Goal: Task Accomplishment & Management: Complete application form

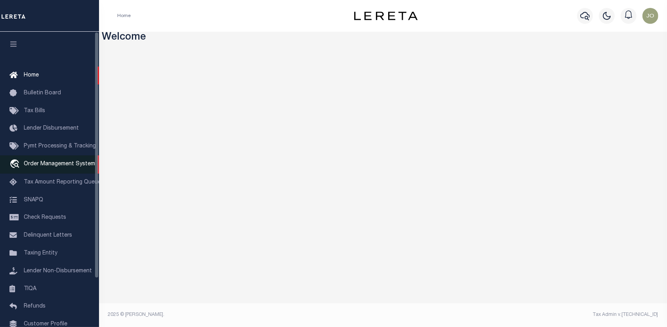
click at [53, 164] on span "Order Management System" at bounding box center [59, 164] width 71 height 6
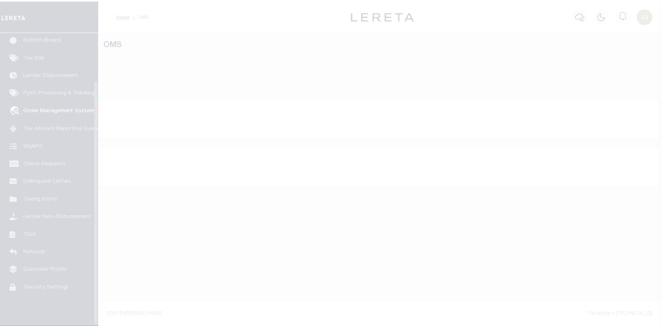
scroll to position [57, 0]
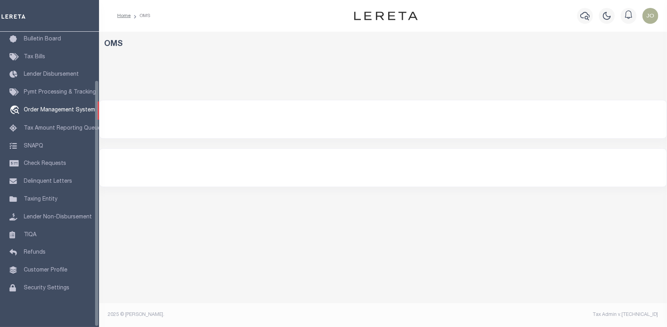
select select "200"
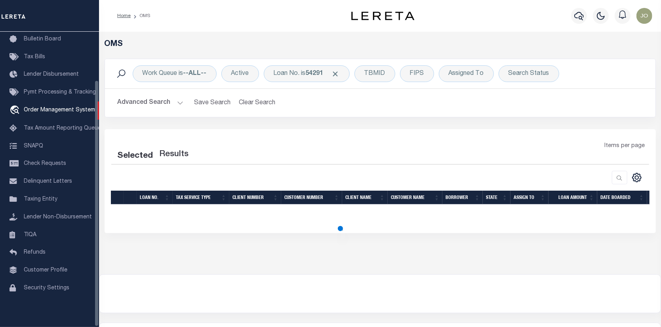
select select "200"
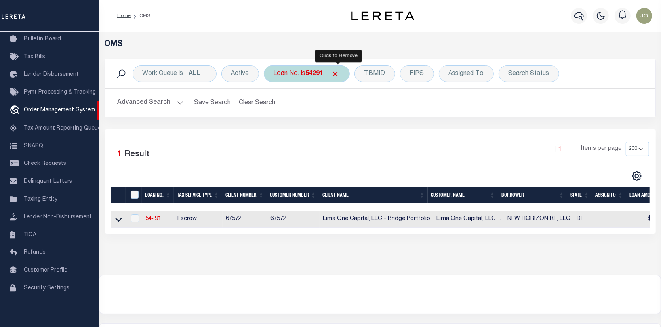
click at [336, 71] on span "Click to Remove" at bounding box center [335, 74] width 8 height 8
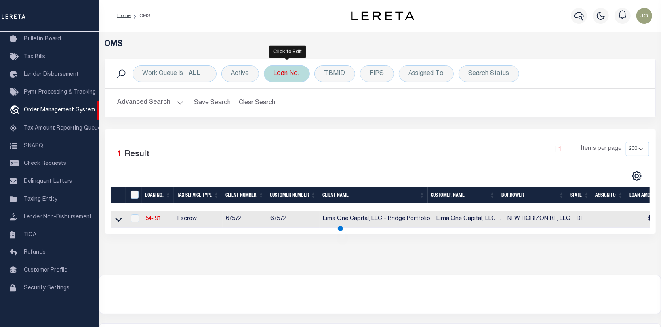
click at [284, 71] on div "Loan No." at bounding box center [287, 73] width 46 height 17
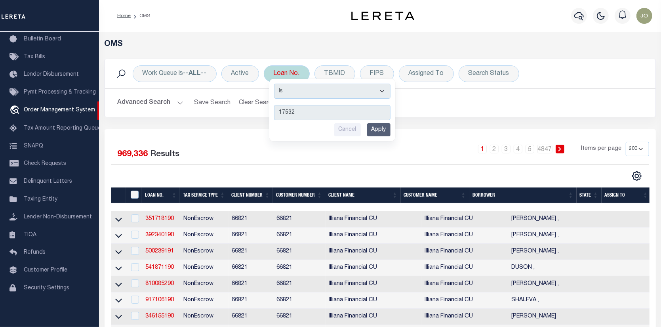
type input "17532"
click at [375, 127] on input "Apply" at bounding box center [378, 129] width 23 height 13
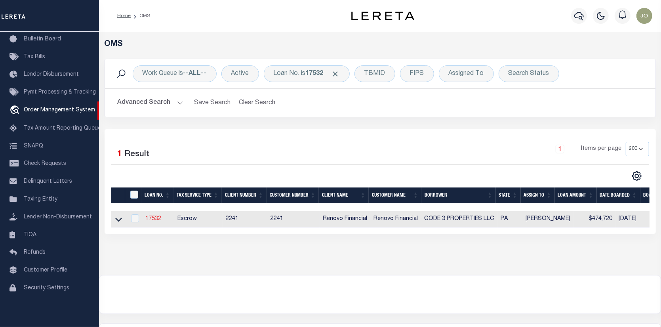
click at [152, 218] on link "17532" at bounding box center [153, 219] width 16 height 6
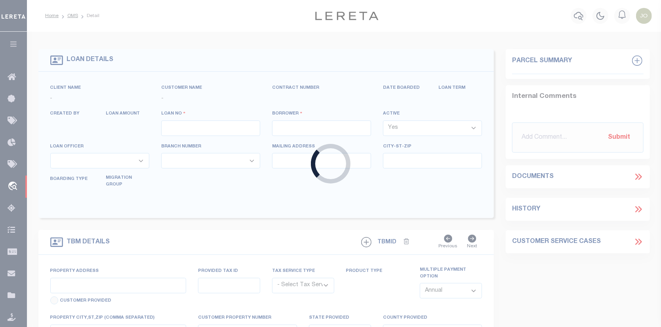
type input "17532"
type input "CODE 3 PROPERTIES LLC"
select select
type input "1287 Valley Forge Rd"
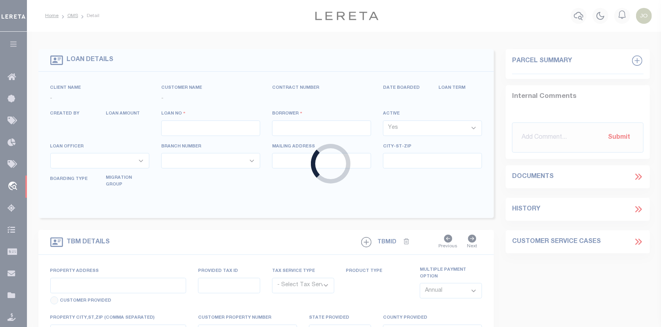
type input "Phoenixville [GEOGRAPHIC_DATA] 19460"
select select "10"
select select "Escrow"
select select "25066"
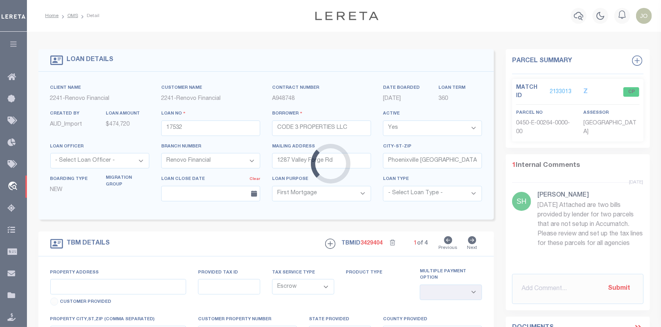
type input "[STREET_ADDRESS][PERSON_NAME]"
select select
type input "[GEOGRAPHIC_DATA], [GEOGRAPHIC_DATA] 15235"
type input "a0kUS000007bECr"
type input "PA"
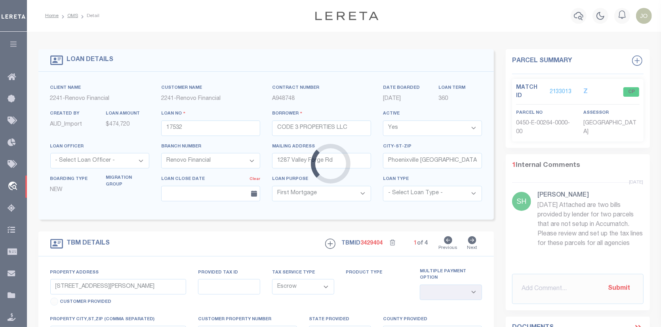
select select
type textarea "LEGAL REQUIRED"
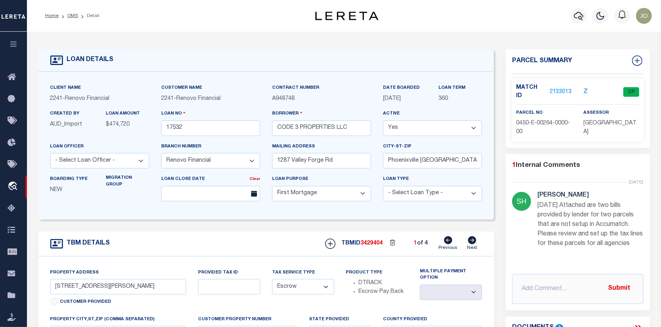
click at [470, 240] on icon at bounding box center [472, 240] width 8 height 8
type input "[STREET_ADDRESS]"
select select
type input "[GEOGRAPHIC_DATA]"
type input "a0kUS000007bE3B"
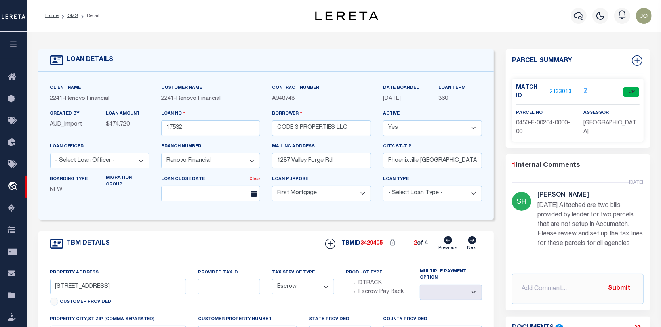
select select
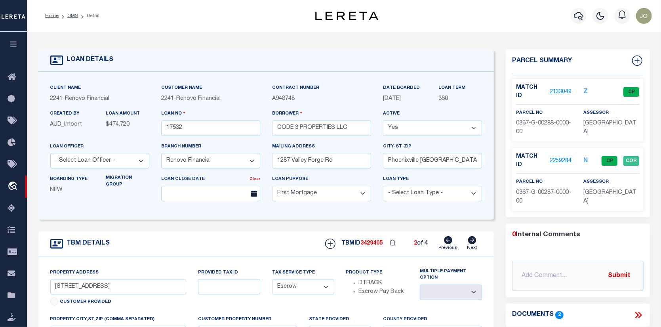
click at [470, 240] on icon at bounding box center [472, 240] width 8 height 8
type input "[STREET_ADDRESS]"
select select
type input "[GEOGRAPHIC_DATA], [GEOGRAPHIC_DATA] 15202"
type input "a0kUS000007bDK1"
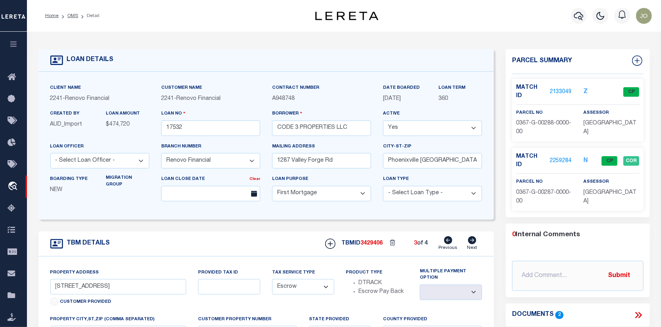
select select
click at [470, 240] on icon at bounding box center [472, 240] width 8 height 8
type input "[STREET_ADDRESS]"
select select
type input "[GEOGRAPHIC_DATA]"
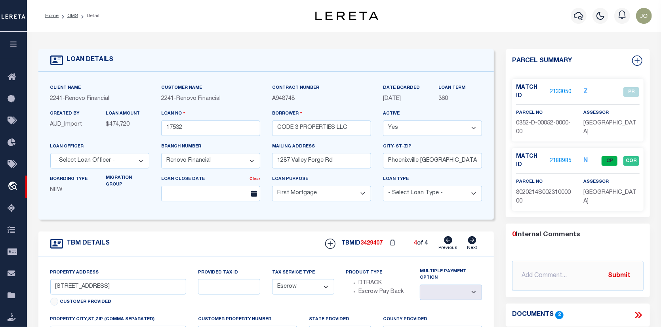
type input "a0kUS000007bEHh"
select select
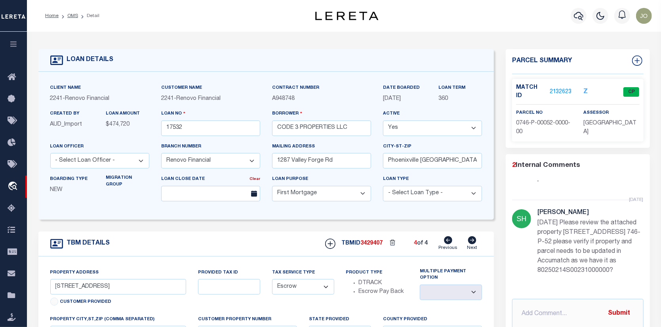
scroll to position [66, 0]
click at [447, 240] on icon at bounding box center [448, 240] width 8 height 8
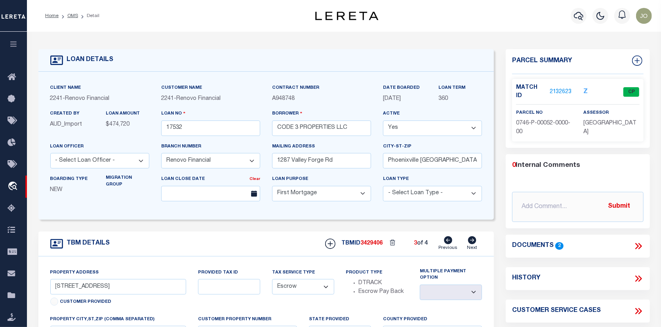
type input "[STREET_ADDRESS]"
select select
type input "[GEOGRAPHIC_DATA], [GEOGRAPHIC_DATA] 15202"
type input "a0kUS000007bDK1"
select select
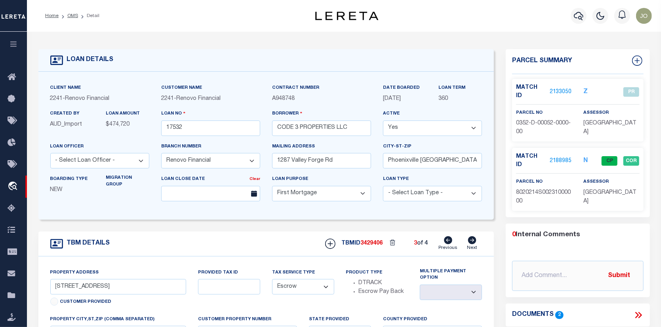
scroll to position [0, 0]
click at [472, 240] on icon at bounding box center [472, 240] width 8 height 8
type input "[STREET_ADDRESS]"
select select
type input "[GEOGRAPHIC_DATA]"
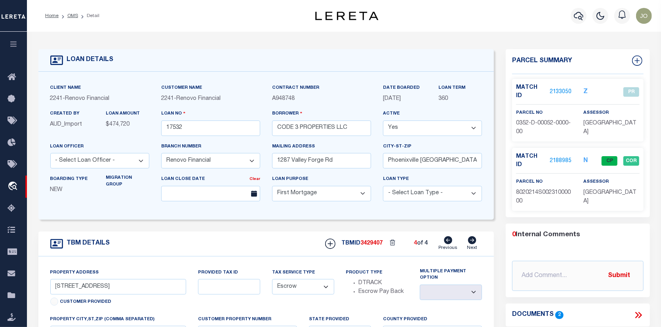
type input "a0kUS000007bEHh"
select select
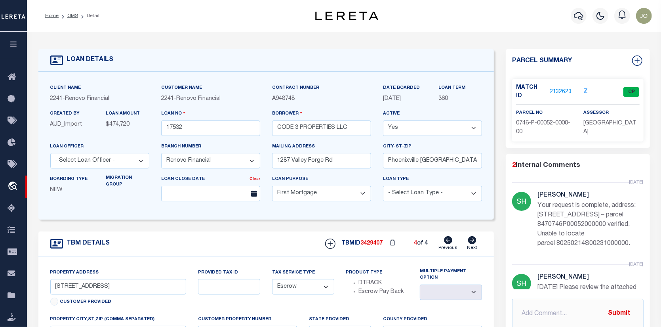
click at [472, 238] on icon at bounding box center [472, 240] width 8 height 8
click at [449, 240] on icon at bounding box center [448, 240] width 8 height 8
type input "[STREET_ADDRESS]"
select select
type input "[GEOGRAPHIC_DATA], [GEOGRAPHIC_DATA] 15202"
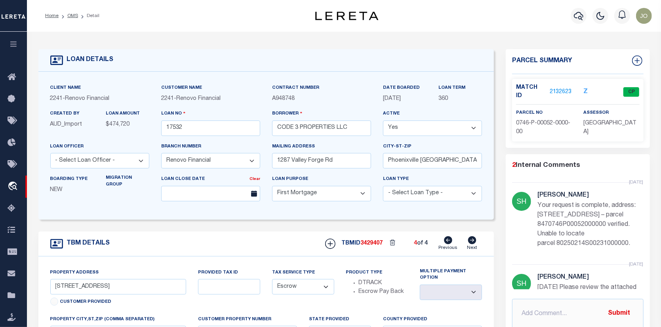
type input "a0kUS000007bDK1"
select select
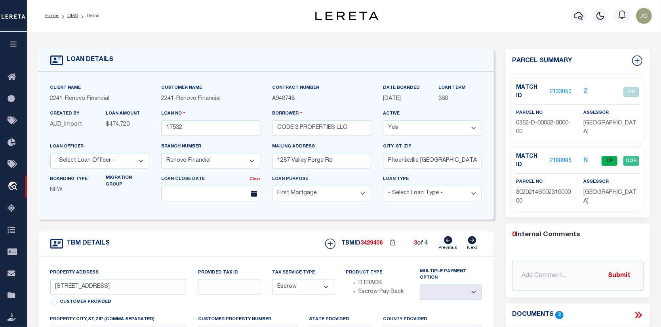
click at [449, 240] on icon at bounding box center [448, 240] width 8 height 8
type input "[STREET_ADDRESS]"
select select
type input "[GEOGRAPHIC_DATA]"
type input "a0kUS000007bE3B"
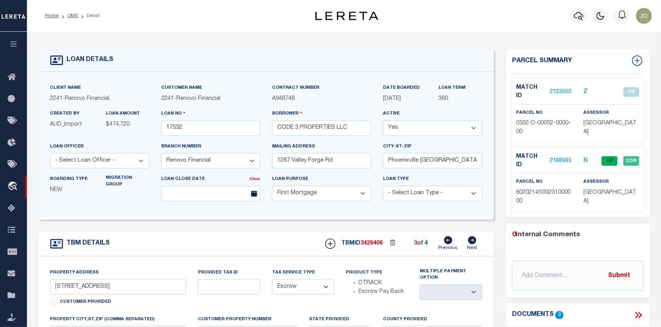
select select
click at [449, 240] on icon at bounding box center [448, 240] width 8 height 8
type input "[STREET_ADDRESS][PERSON_NAME]"
select select
type input "[GEOGRAPHIC_DATA], [GEOGRAPHIC_DATA] 15235"
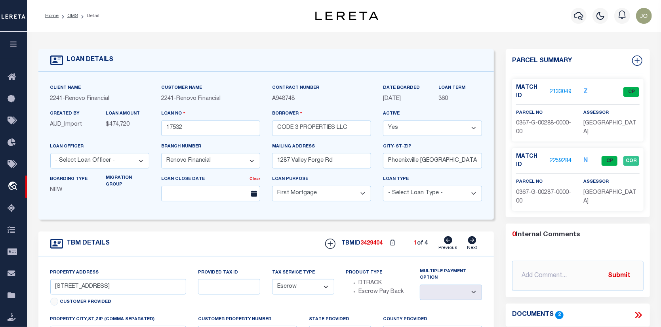
type input "a0kUS000007bECr"
select select
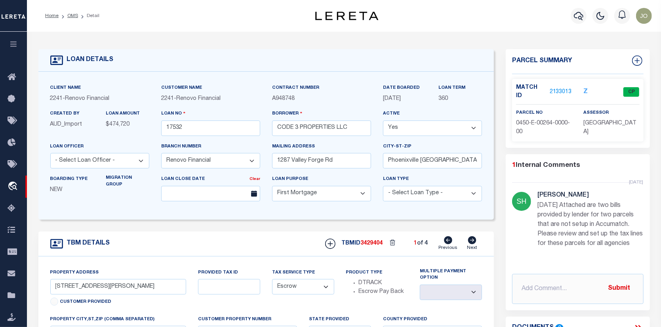
click at [470, 243] on icon at bounding box center [472, 240] width 8 height 8
type input "[STREET_ADDRESS]"
select select
type input "[GEOGRAPHIC_DATA]"
type input "a0kUS000007bE3B"
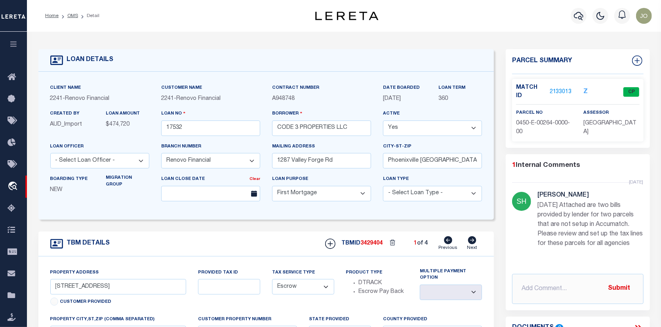
select select
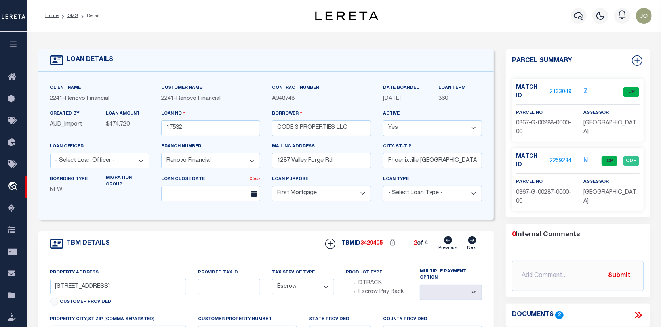
click at [472, 238] on icon at bounding box center [472, 240] width 8 height 8
type input "[STREET_ADDRESS]"
select select
type input "[GEOGRAPHIC_DATA], [GEOGRAPHIC_DATA] 15202"
type input "a0kUS000007bDK1"
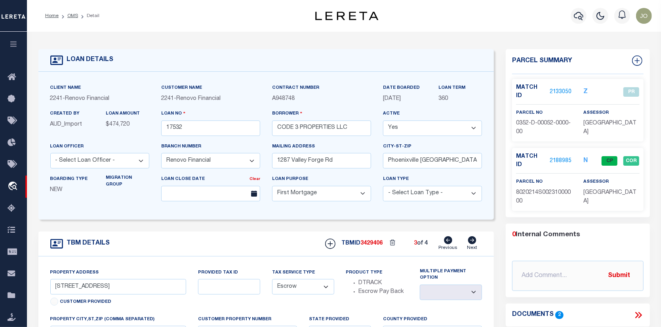
select select
click at [472, 238] on icon at bounding box center [472, 240] width 8 height 8
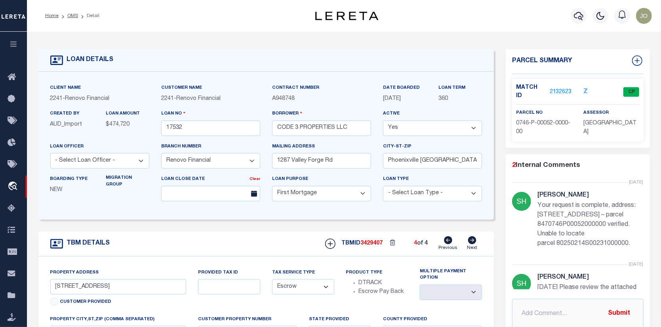
type input "[STREET_ADDRESS]"
select select
type input "[GEOGRAPHIC_DATA]"
type input "a0kUS000007bEHh"
select select
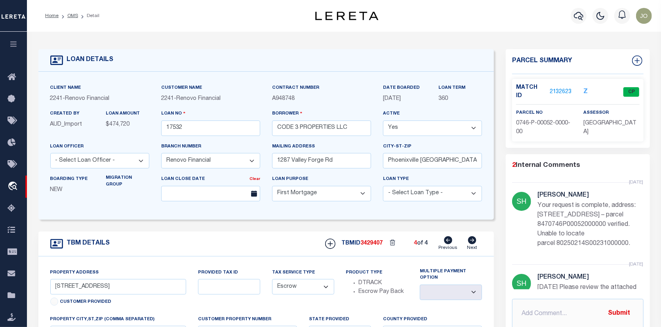
click at [445, 240] on icon at bounding box center [448, 240] width 8 height 8
type input "[STREET_ADDRESS]"
select select
type input "[GEOGRAPHIC_DATA], [GEOGRAPHIC_DATA] 15202"
type input "a0kUS000007bDK1"
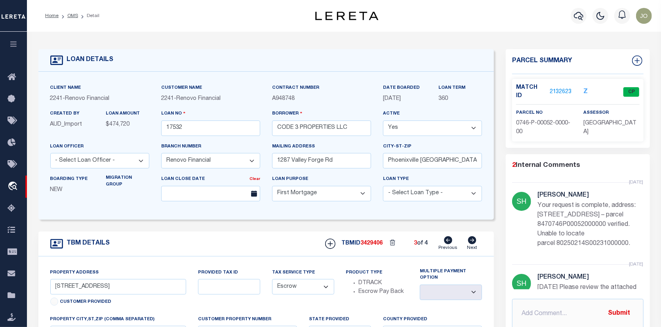
select select
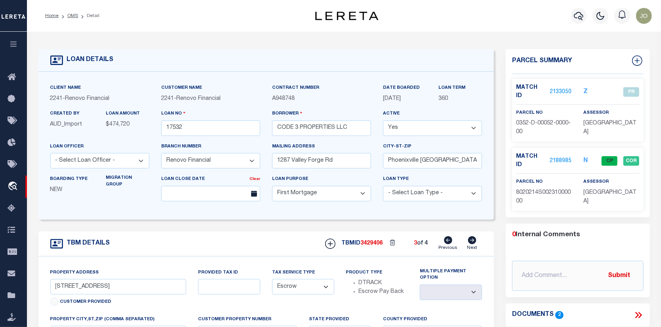
click at [445, 240] on icon at bounding box center [448, 240] width 8 height 8
type input "[STREET_ADDRESS]"
select select
type input "[GEOGRAPHIC_DATA]"
type input "a0kUS000007bE3B"
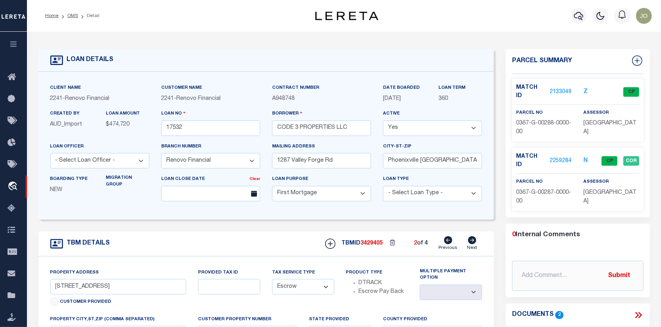
select select
click at [445, 240] on icon at bounding box center [448, 240] width 8 height 8
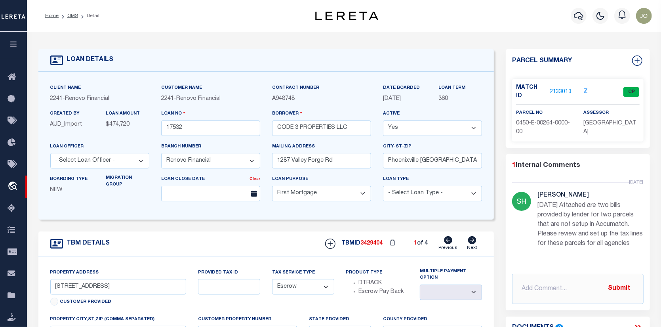
type input "[STREET_ADDRESS][PERSON_NAME]"
select select
type input "[GEOGRAPHIC_DATA], [GEOGRAPHIC_DATA] 15235"
type input "a0kUS000007bECr"
select select
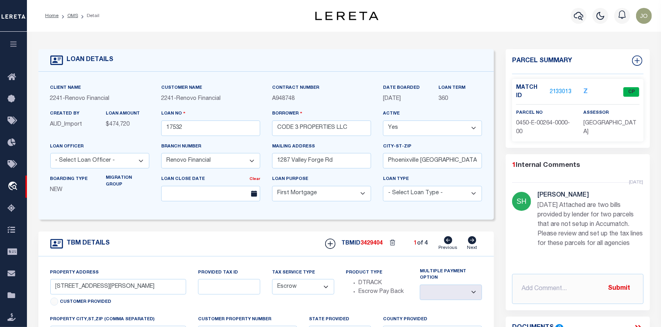
click at [445, 240] on icon at bounding box center [448, 240] width 8 height 8
click at [471, 241] on icon at bounding box center [472, 240] width 8 height 8
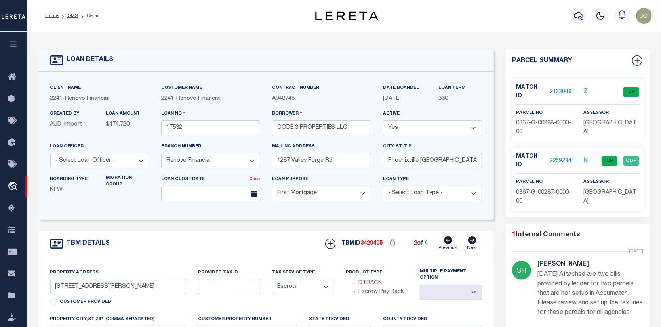
type input "[STREET_ADDRESS]"
select select
type input "[GEOGRAPHIC_DATA]"
type input "a0kUS000007bE3B"
select select
